Goal: Find specific page/section: Find specific page/section

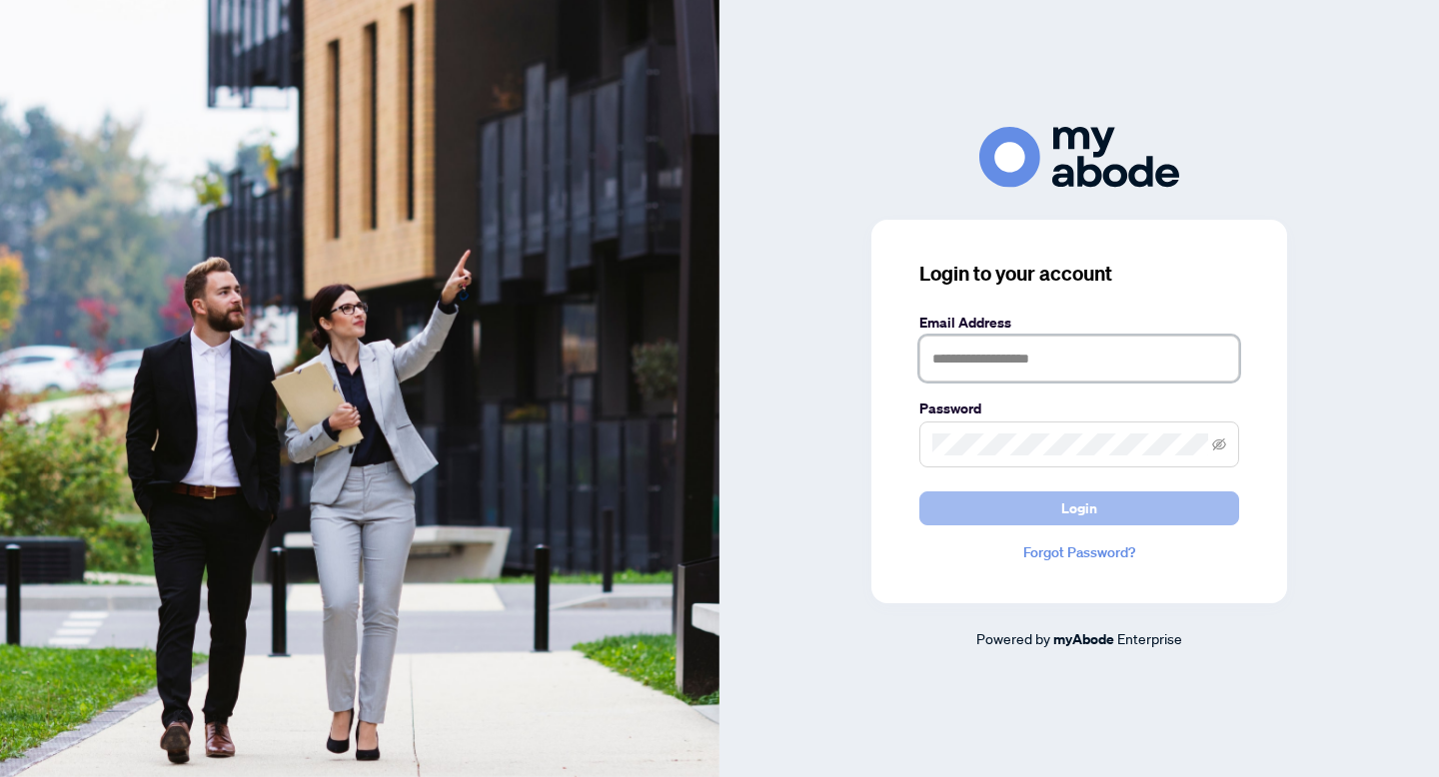
type input "**********"
click at [1120, 494] on button "Login" at bounding box center [1079, 509] width 320 height 34
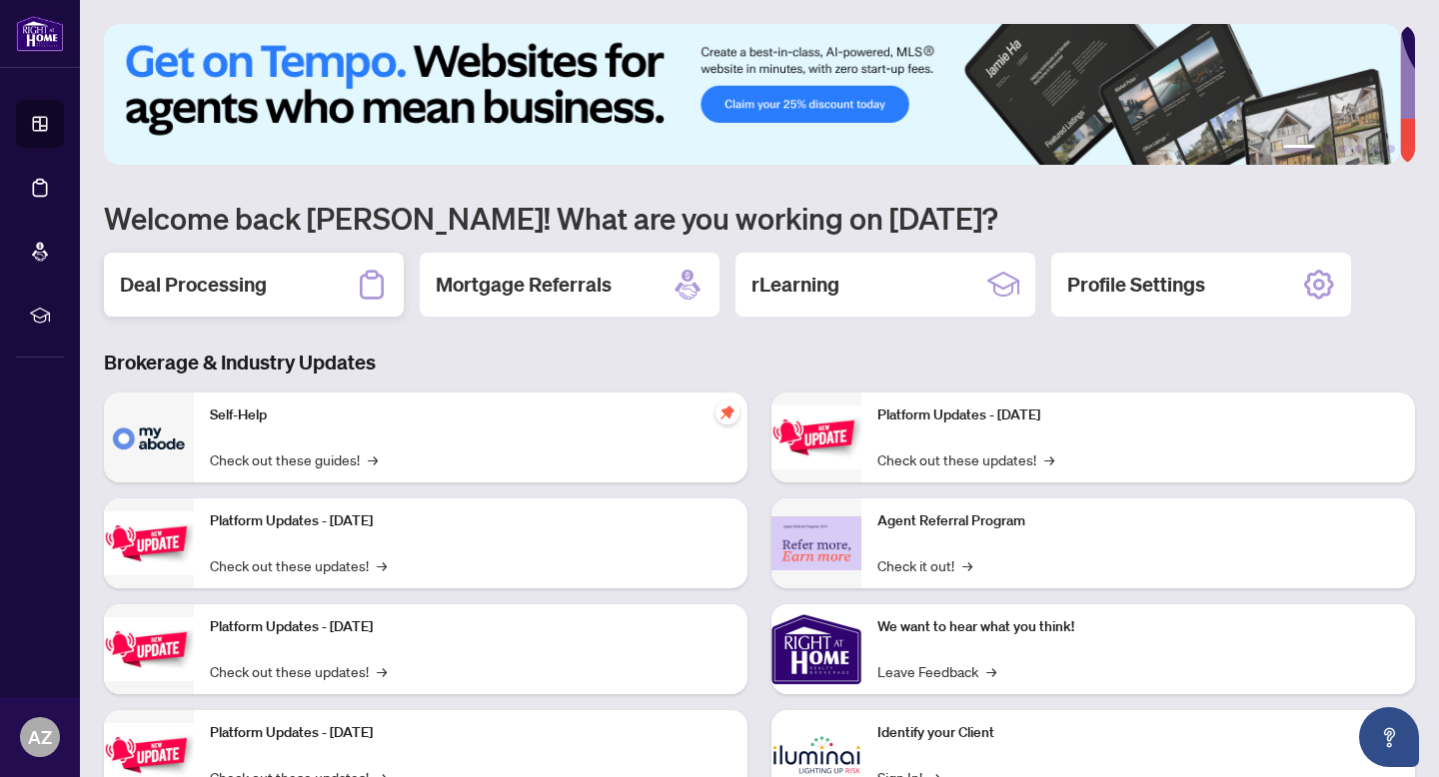
click at [270, 301] on div "Deal Processing" at bounding box center [254, 285] width 300 height 64
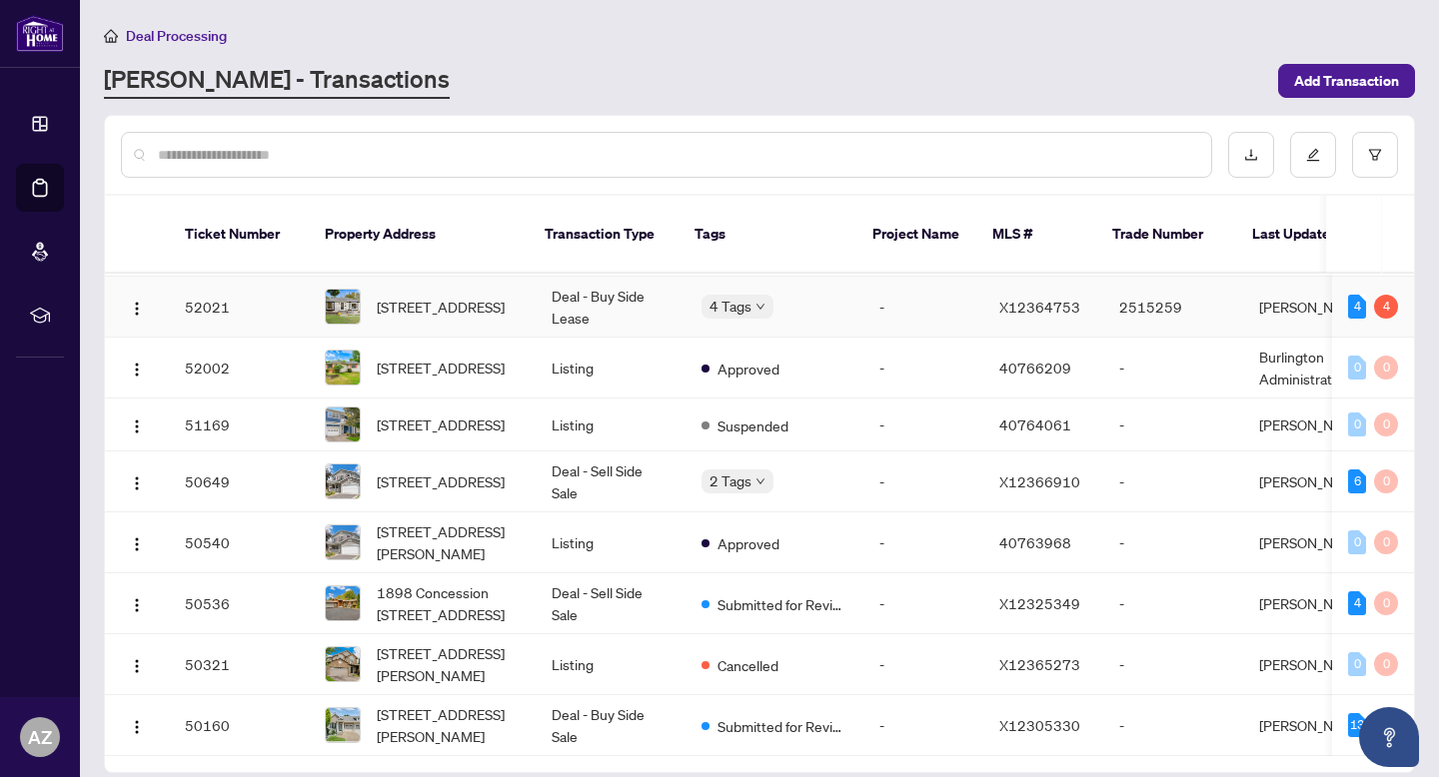
scroll to position [702, 0]
click at [513, 158] on input "text" at bounding box center [676, 155] width 1037 height 22
type input "**********"
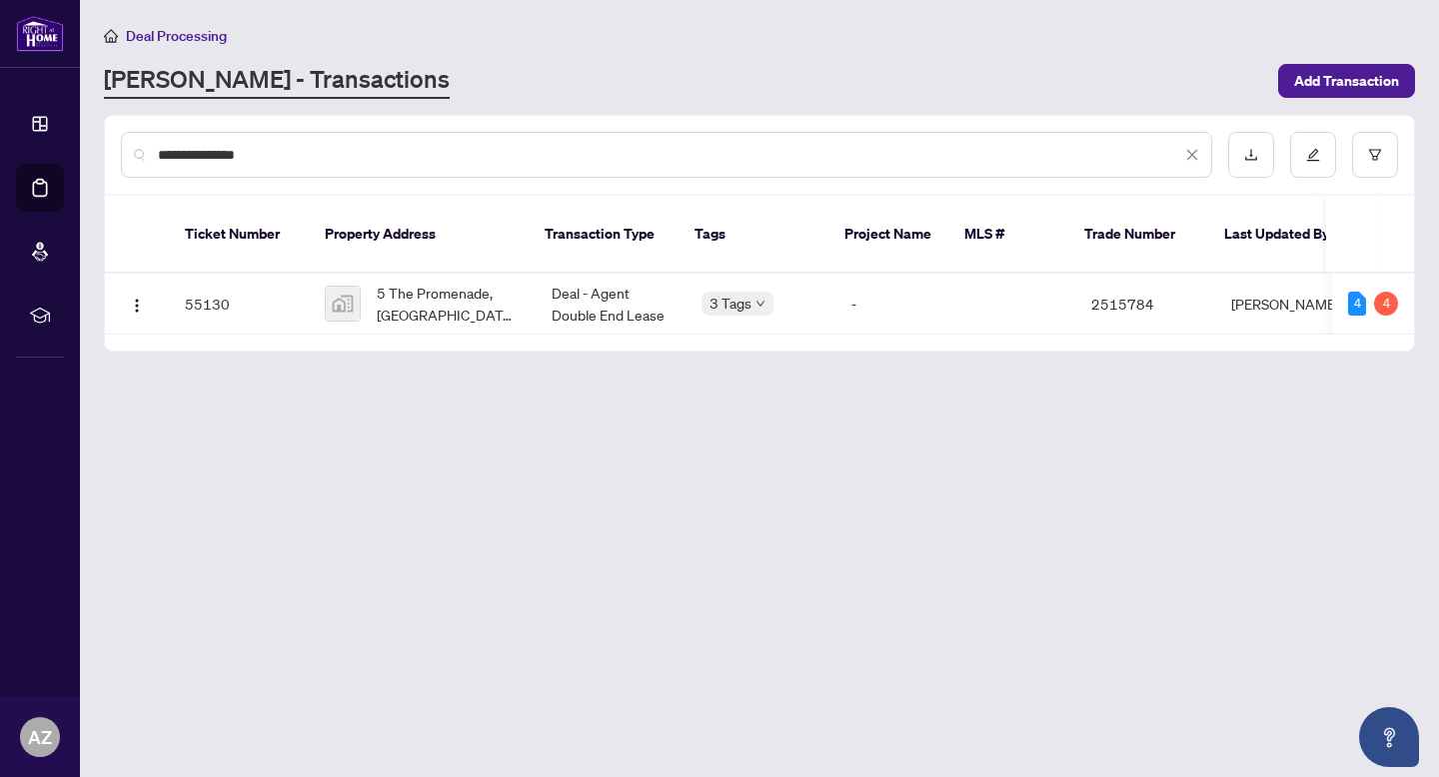
scroll to position [0, 0]
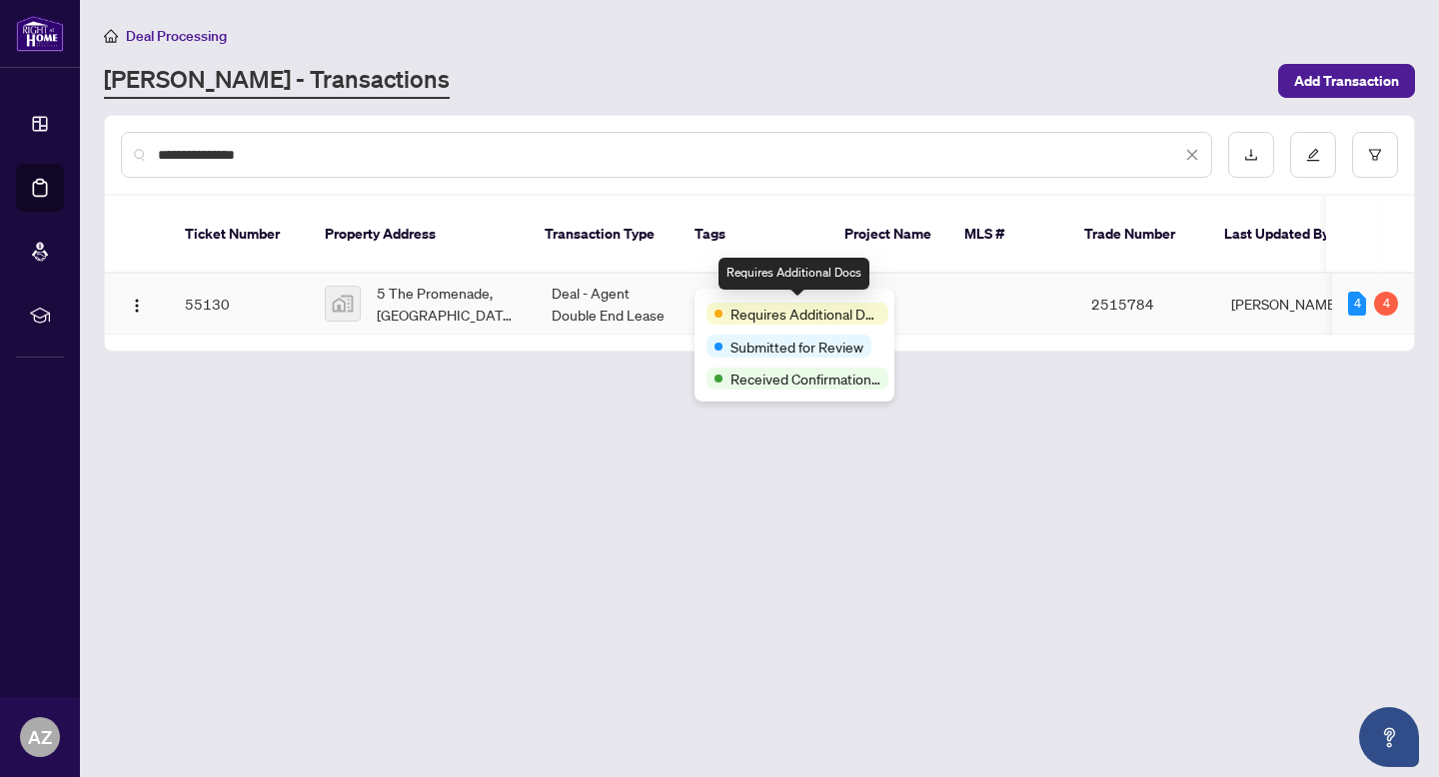
click at [639, 303] on td "Deal - Agent Double End Lease" at bounding box center [611, 304] width 150 height 61
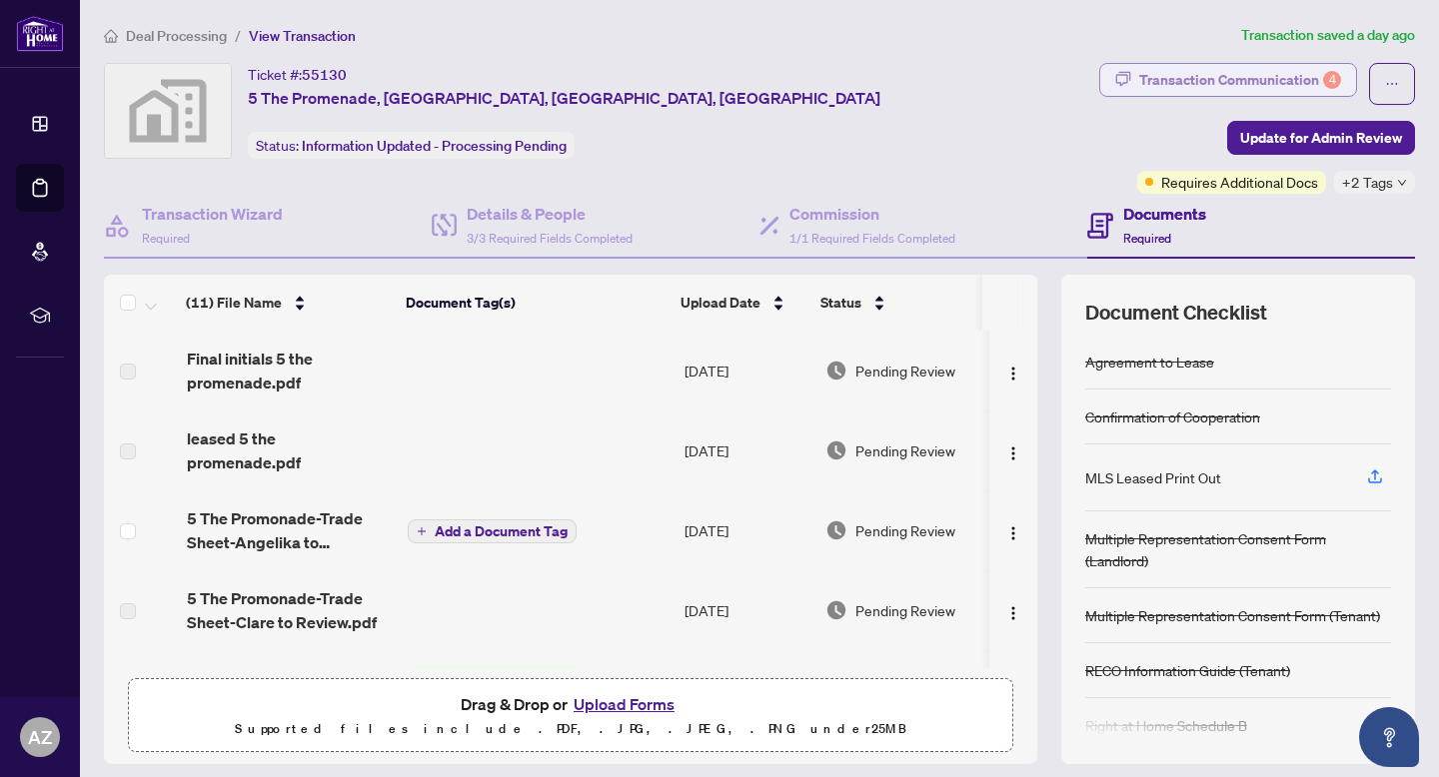
click at [1323, 83] on div "4" at bounding box center [1332, 80] width 18 height 18
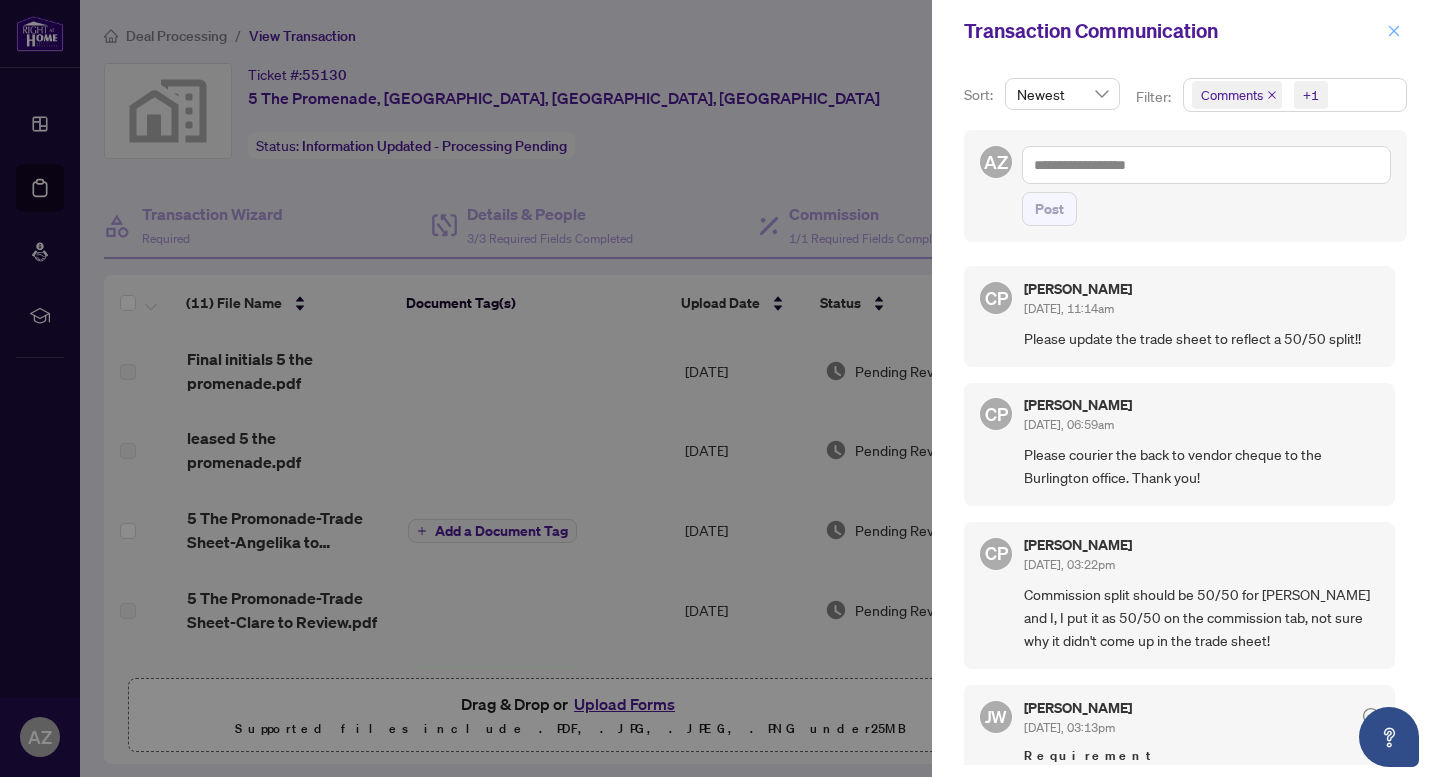
click at [1396, 26] on icon "close" at bounding box center [1394, 31] width 14 height 14
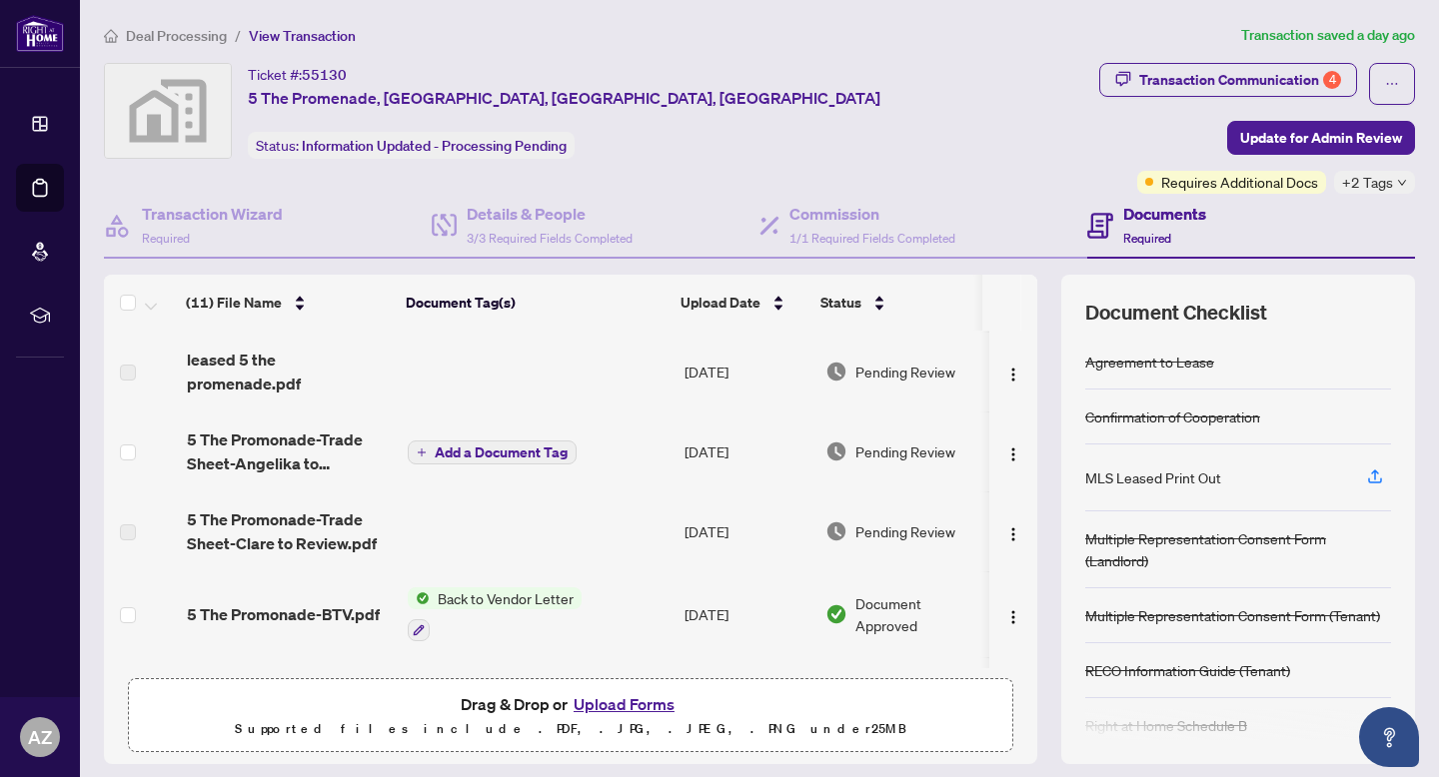
scroll to position [81, 0]
click at [315, 433] on span "5 The Promonade-Trade Sheet-Angelika to Review.pdf" at bounding box center [290, 450] width 206 height 48
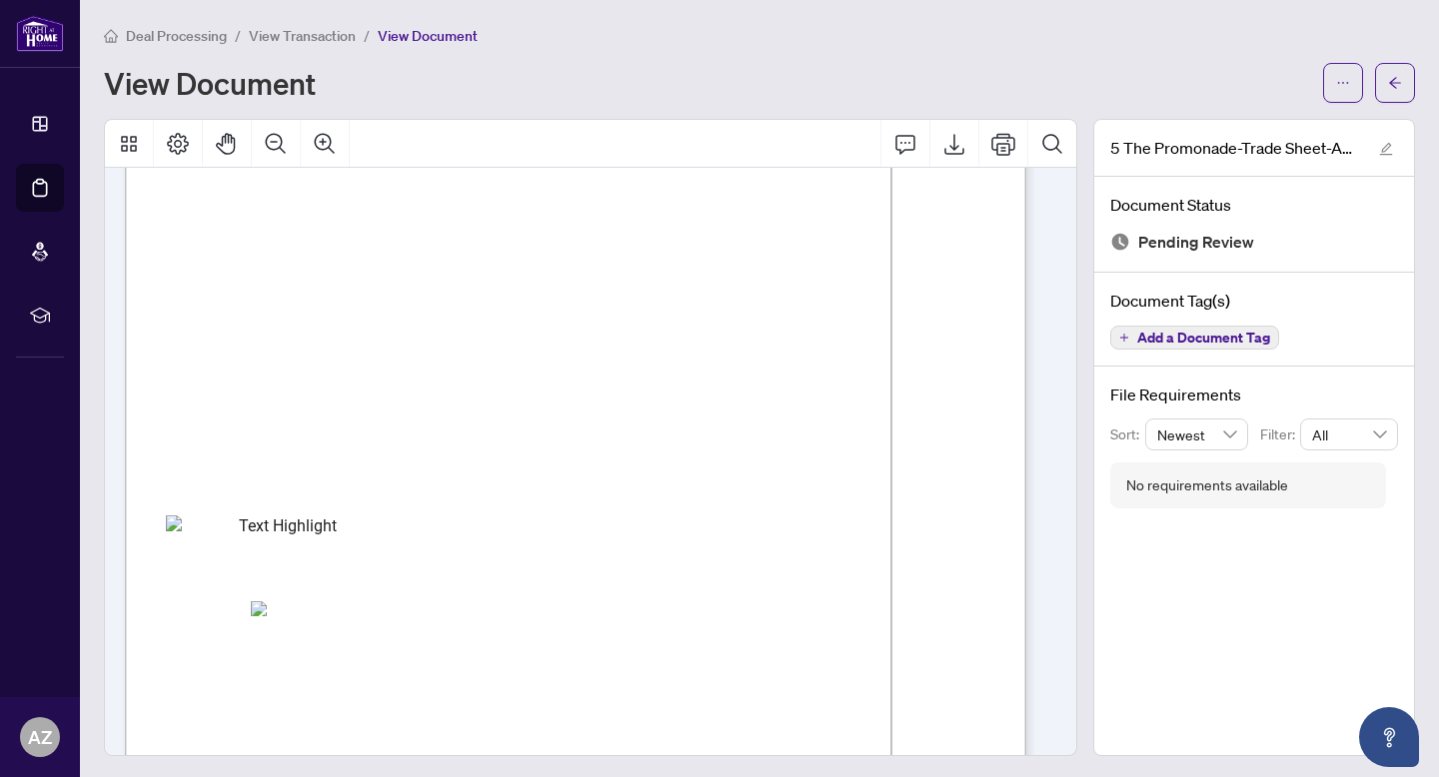
scroll to position [166, 0]
click at [1388, 91] on span "button" at bounding box center [1395, 83] width 14 height 32
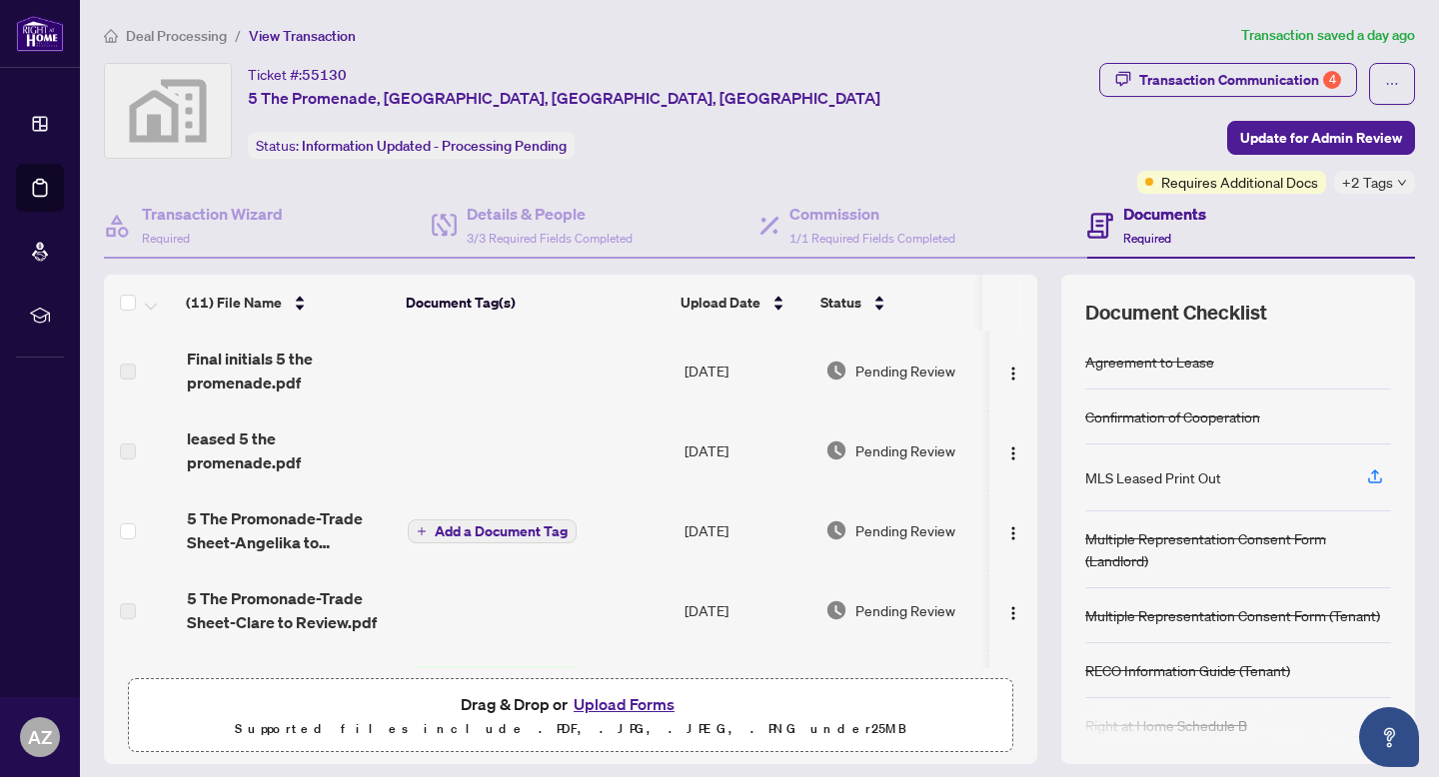
click at [160, 32] on span "Deal Processing" at bounding box center [176, 36] width 101 height 18
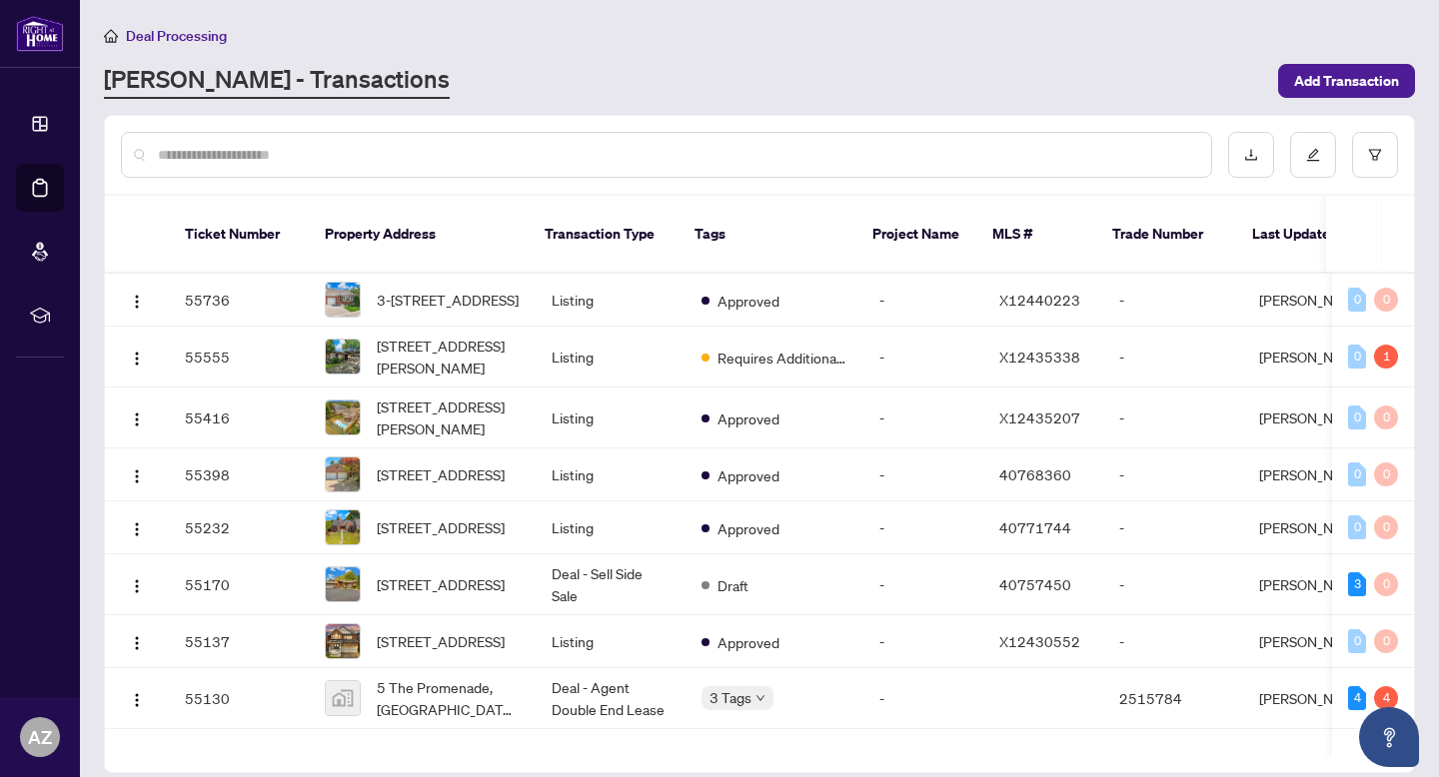
click at [476, 171] on div at bounding box center [666, 155] width 1091 height 46
click at [469, 163] on input "text" at bounding box center [676, 155] width 1037 height 22
type input "**********"
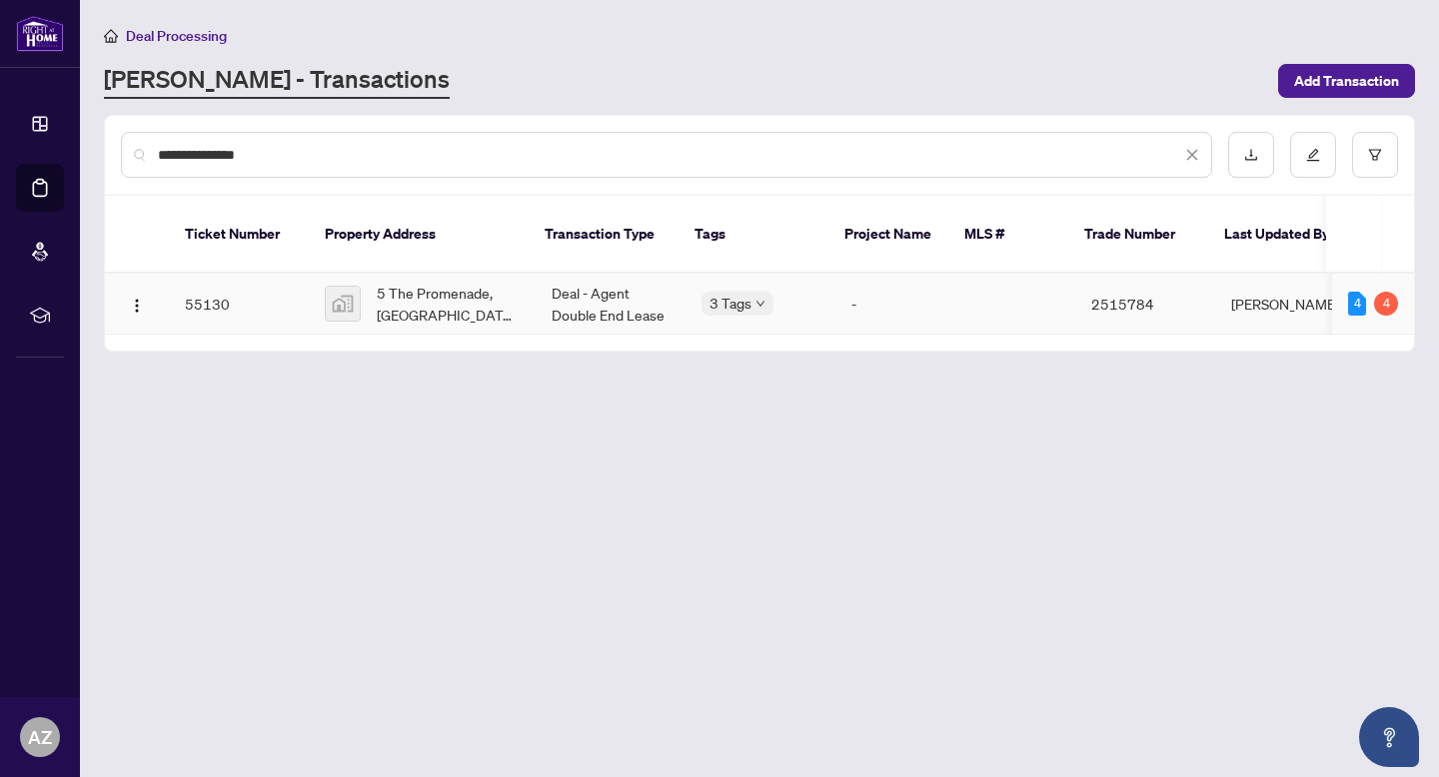
click at [537, 305] on td "Deal - Agent Double End Lease" at bounding box center [611, 304] width 150 height 61
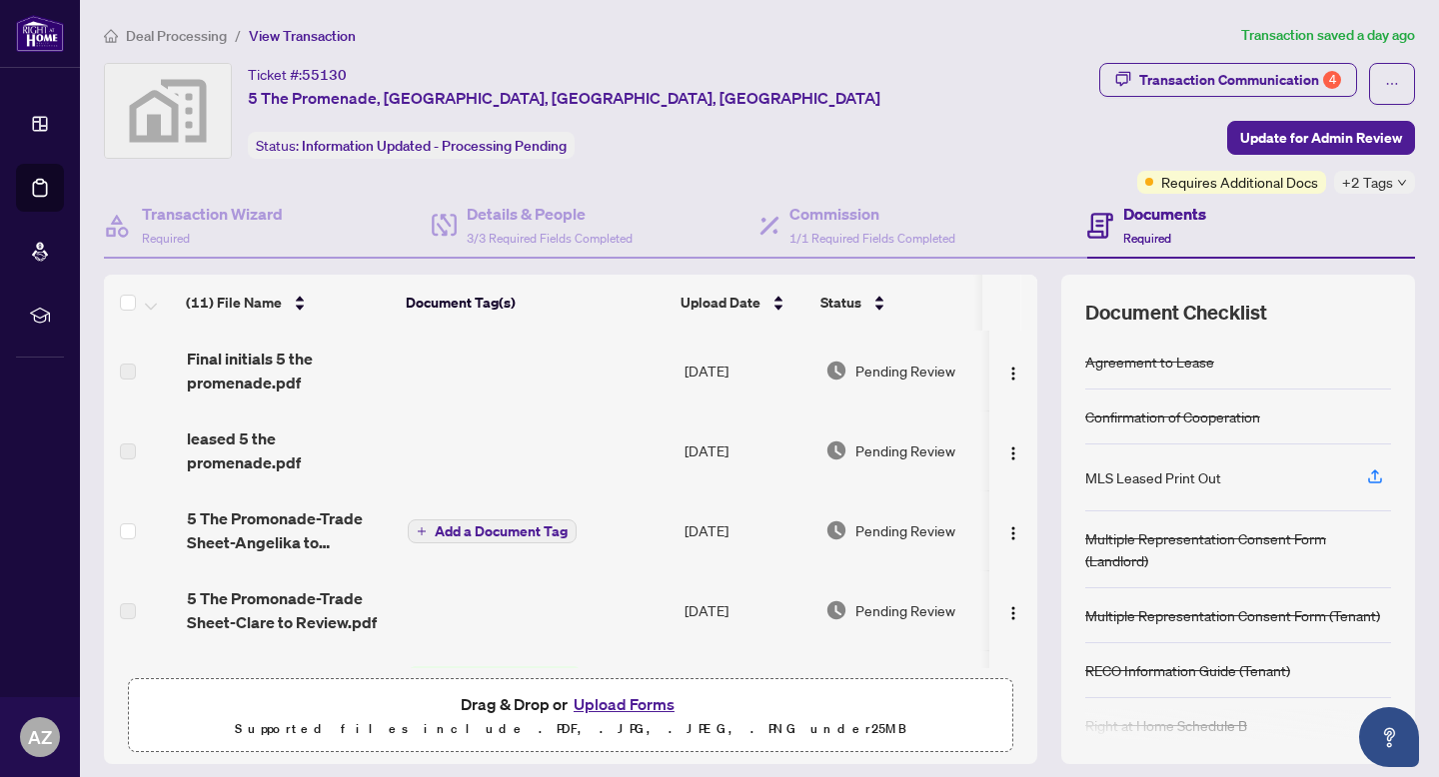
click at [235, 534] on span "5 The Promonade-Trade Sheet-Angelika to Review.pdf" at bounding box center [290, 531] width 206 height 48
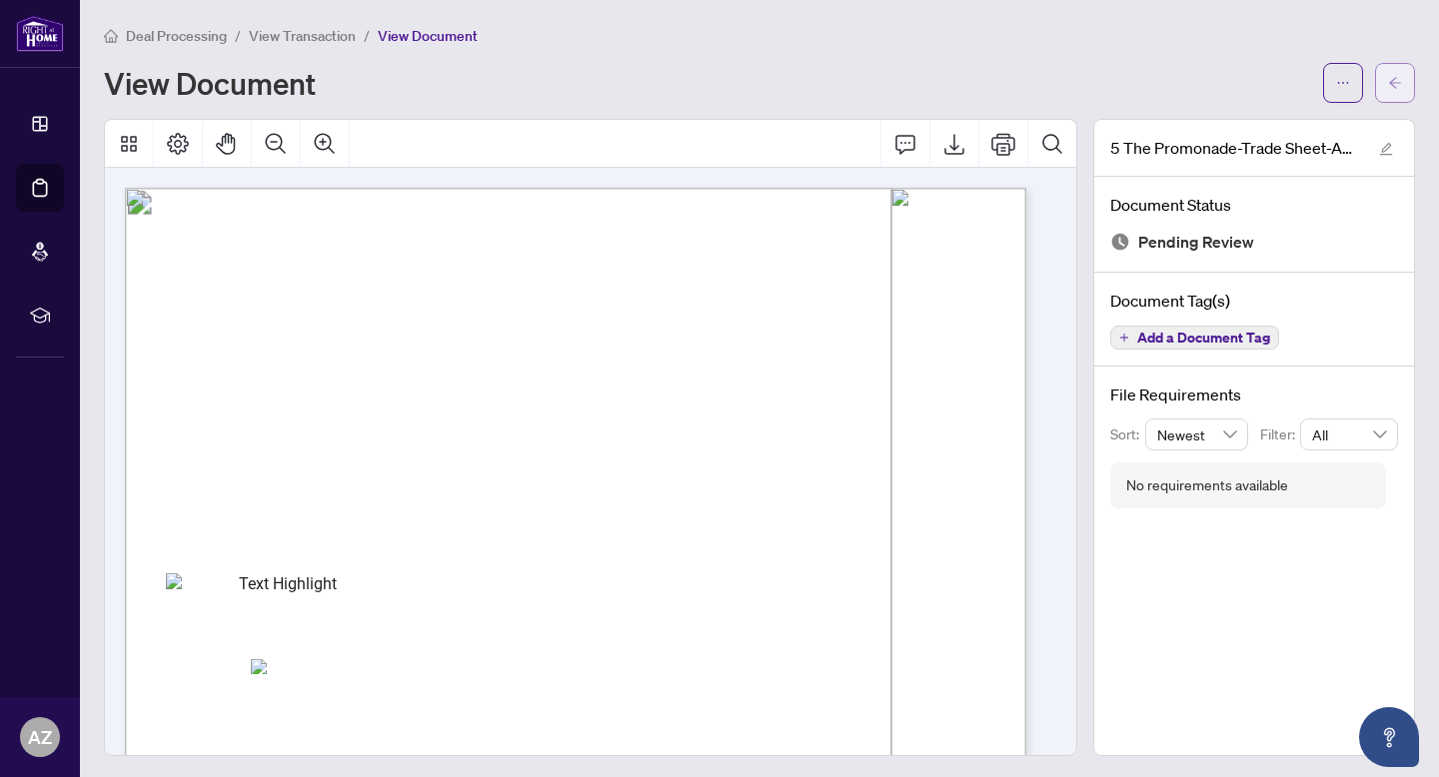
click at [1395, 86] on button "button" at bounding box center [1395, 83] width 40 height 40
